Goal: Task Accomplishment & Management: Manage account settings

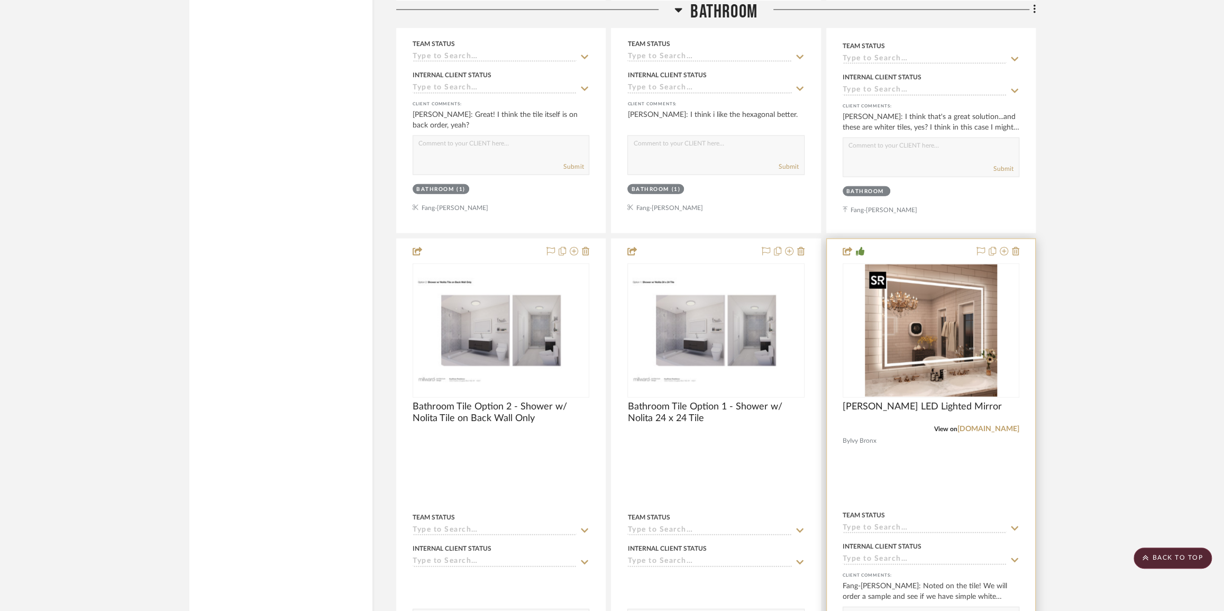
click at [951, 343] on img "0" at bounding box center [931, 330] width 132 height 132
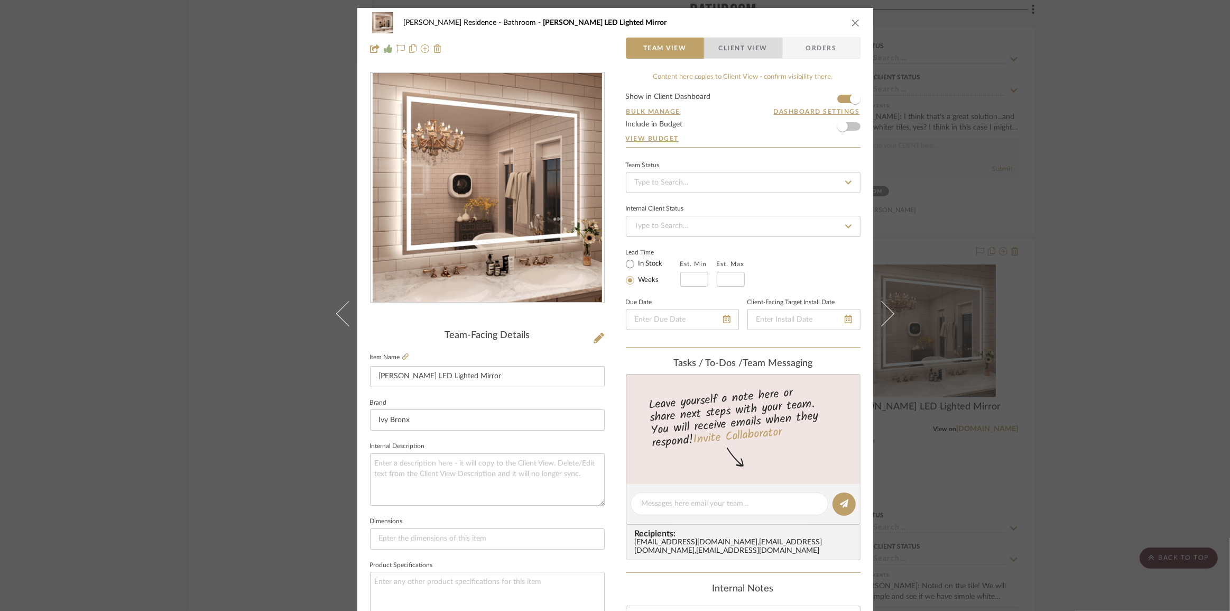
click at [745, 47] on span "Client View" at bounding box center [743, 48] width 49 height 21
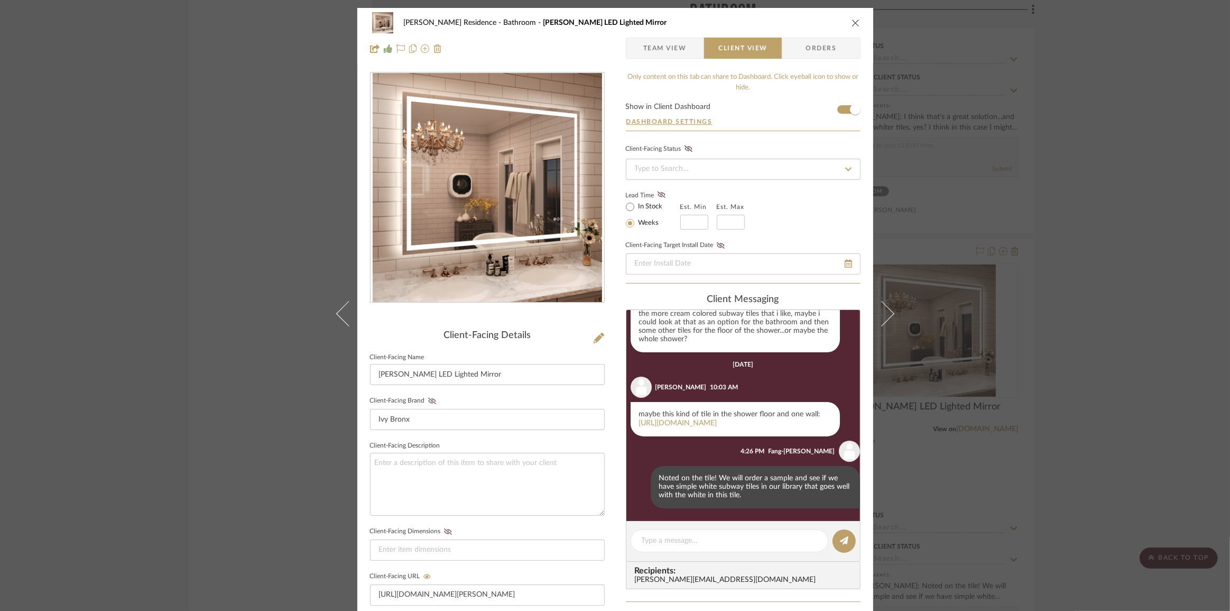
scroll to position [132, 0]
click at [738, 543] on textarea at bounding box center [730, 540] width 176 height 11
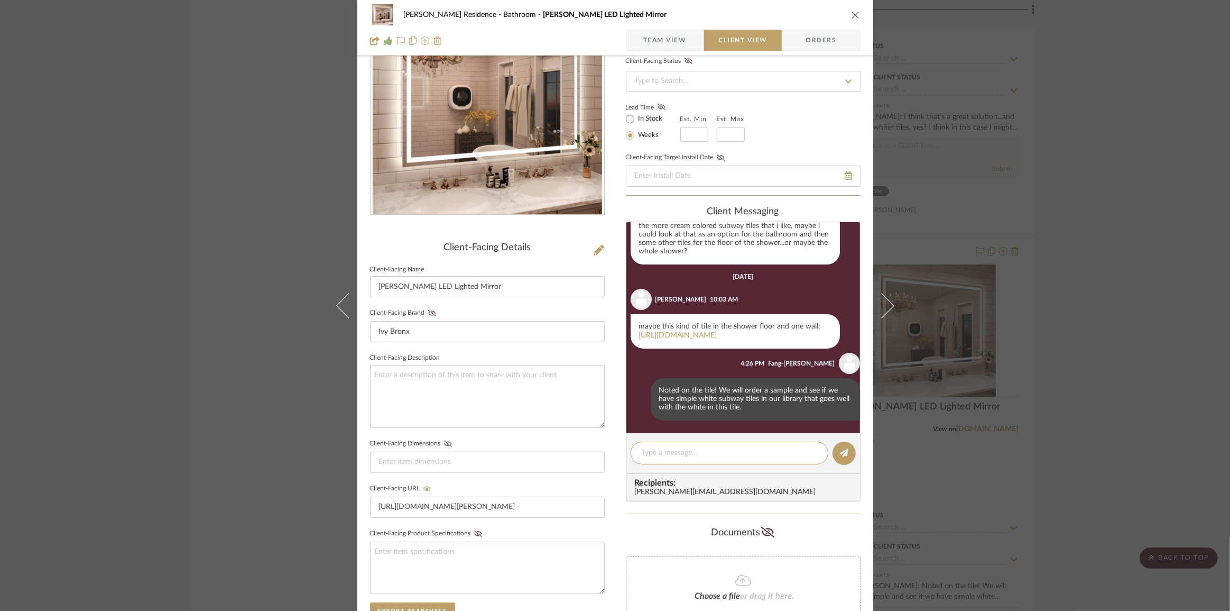
scroll to position [96, 0]
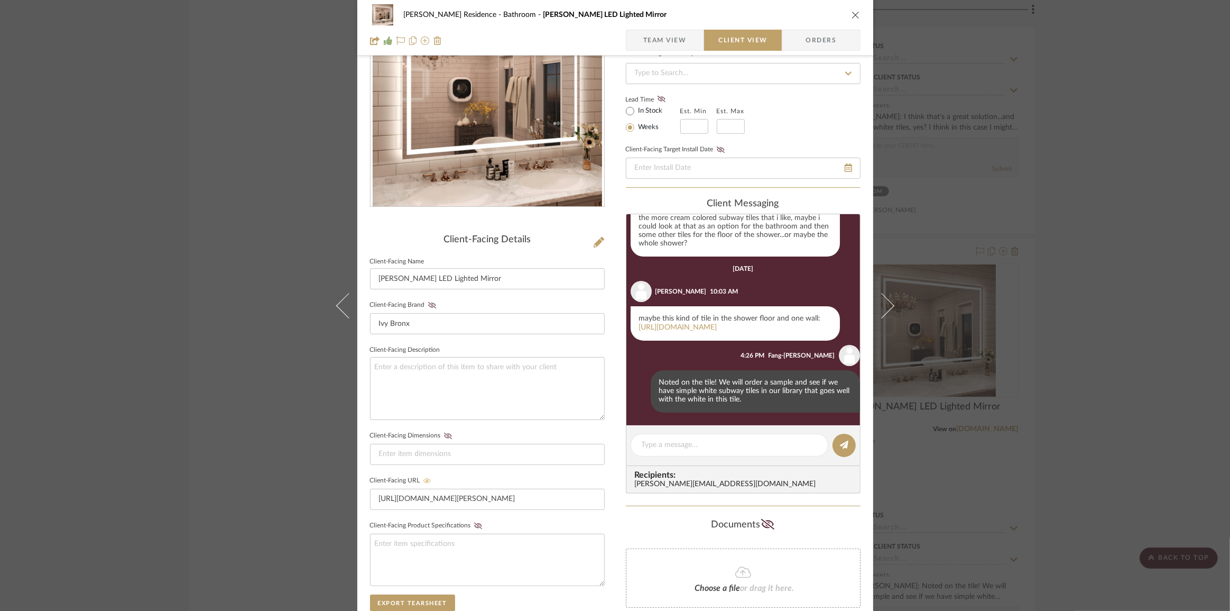
click at [424, 478] on icon at bounding box center [427, 480] width 7 height 6
click at [423, 477] on icon at bounding box center [427, 480] width 8 height 6
click at [664, 39] on span "Team View" at bounding box center [665, 40] width 43 height 21
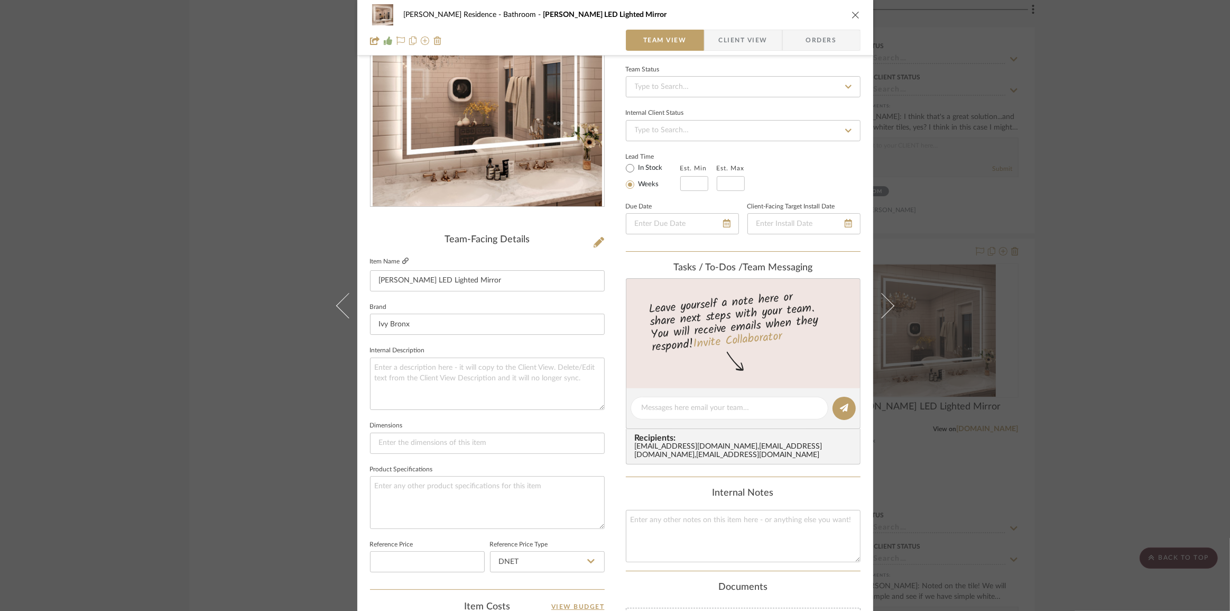
click at [402, 261] on icon at bounding box center [405, 261] width 6 height 6
